Goal: Information Seeking & Learning: Check status

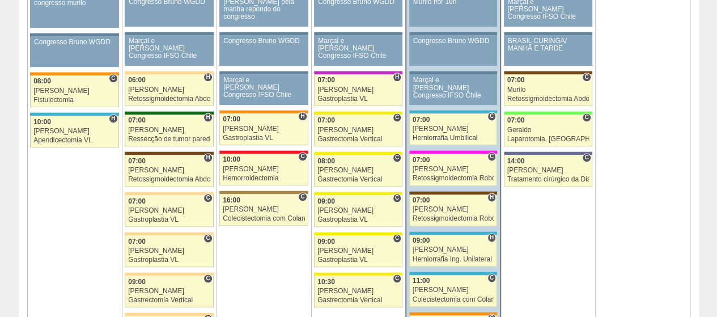
scroll to position [696, 0]
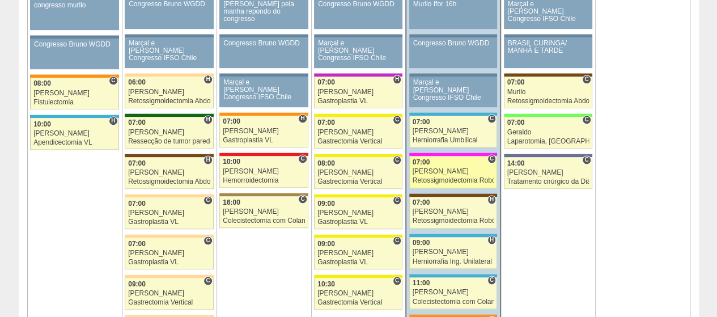
click at [430, 171] on link "87893 Vincit C 07:00 Luiz Guilherme Retossigmoidectomia Robótica Hospital Pro M…" at bounding box center [453, 172] width 88 height 32
click at [441, 168] on div "[PERSON_NAME]" at bounding box center [453, 171] width 82 height 7
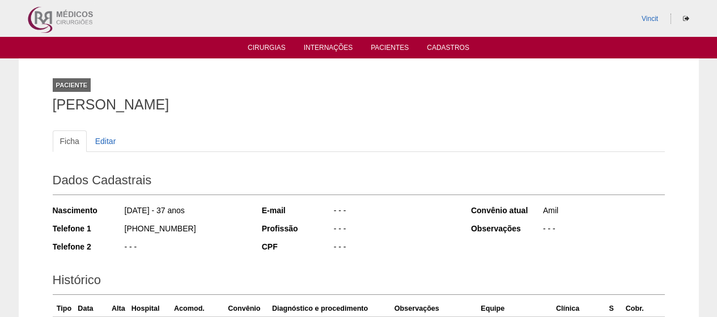
scroll to position [194, 0]
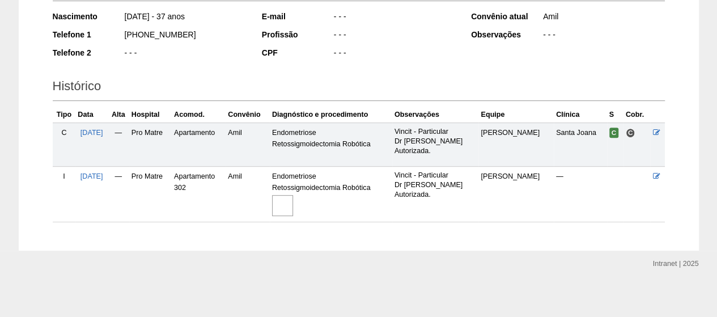
click at [293, 197] on img at bounding box center [282, 205] width 21 height 21
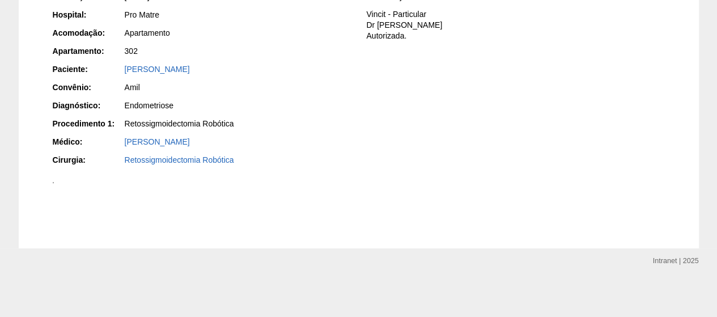
scroll to position [338, 0]
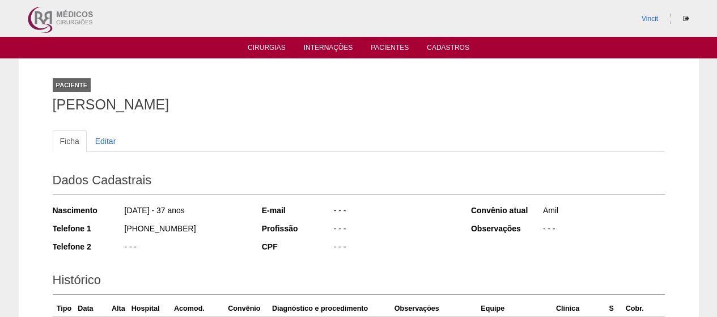
scroll to position [194, 0]
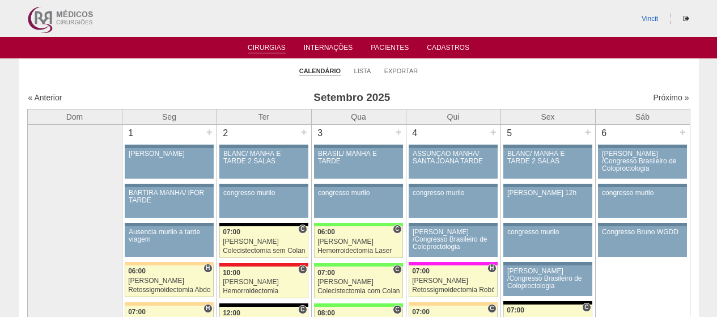
scroll to position [696, 0]
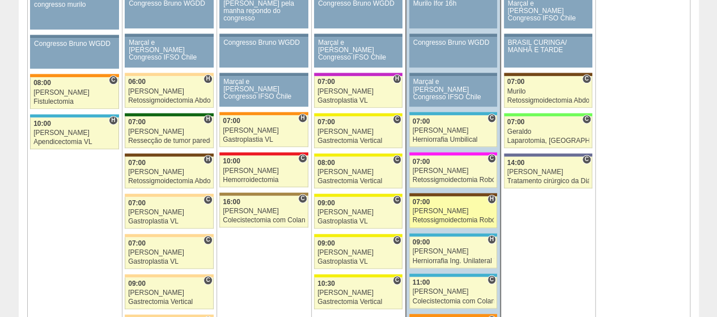
click at [448, 207] on div "[PERSON_NAME]" at bounding box center [453, 210] width 82 height 7
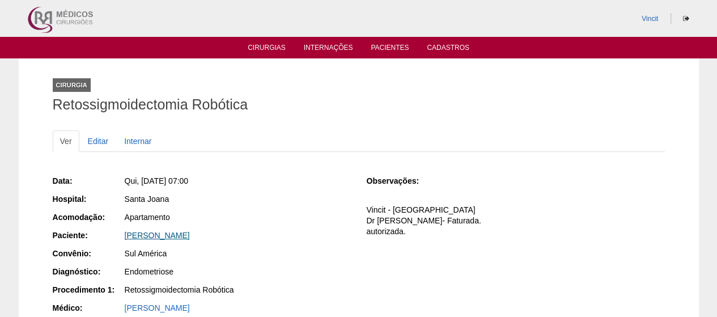
click at [181, 234] on link "SAMANTHA RODRIGUES" at bounding box center [157, 235] width 65 height 9
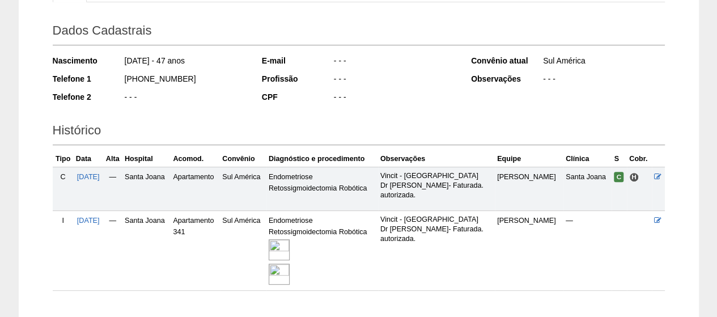
scroll to position [151, 0]
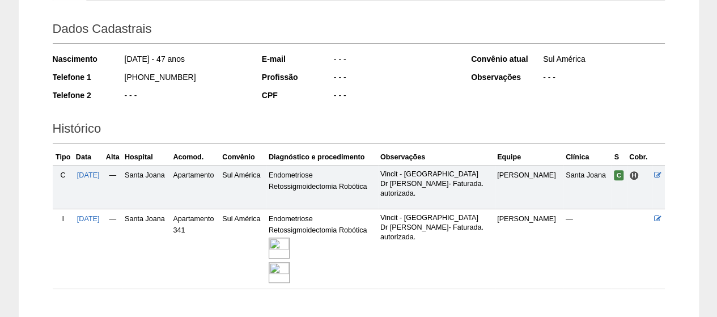
click at [289, 249] on img at bounding box center [279, 247] width 21 height 21
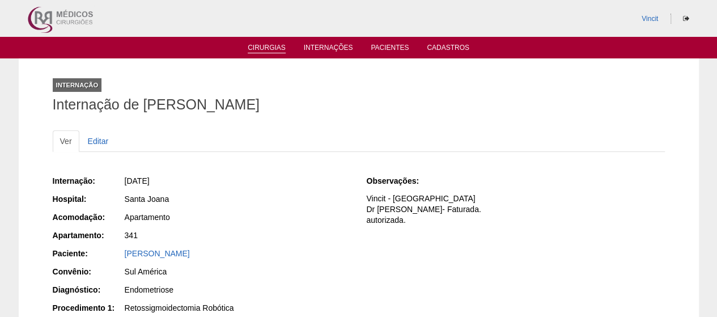
click at [264, 52] on link "Cirurgias" at bounding box center [267, 49] width 38 height 10
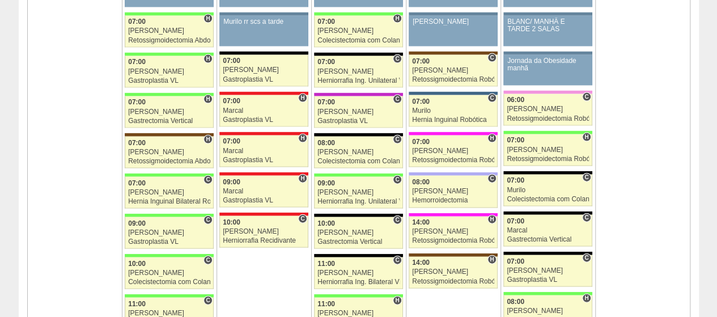
scroll to position [1182, 0]
